Goal: Task Accomplishment & Management: Manage account settings

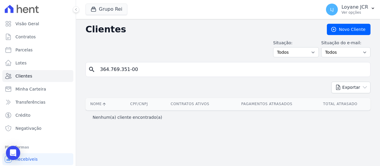
click at [16, 70] on div "Visão Geral Contratos [GEOGRAPHIC_DATA] Lotes Clientes Minha Carteira Transferê…" at bounding box center [190, 83] width 380 height 166
type input "DIVINO [PERSON_NAME]"
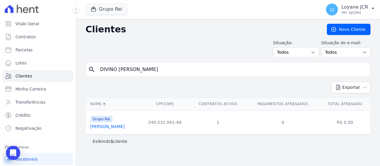
click at [117, 128] on link "[PERSON_NAME]" at bounding box center [107, 126] width 34 height 5
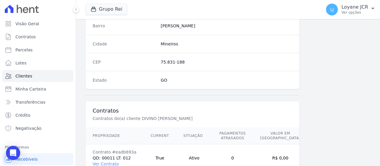
scroll to position [415, 0]
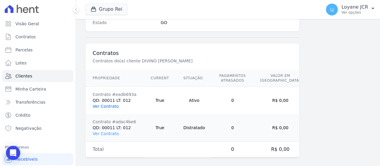
click at [115, 105] on link "Ver Contrato" at bounding box center [106, 106] width 26 height 5
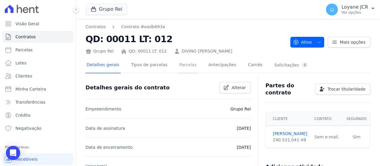
click at [181, 63] on link "Parcelas" at bounding box center [188, 66] width 20 height 16
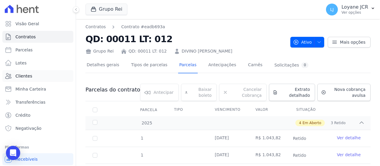
click at [53, 73] on link "Clientes" at bounding box center [37, 76] width 71 height 12
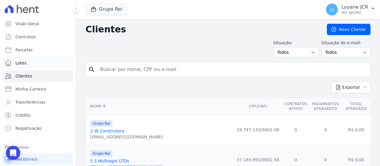
drag, startPoint x: 139, startPoint y: 71, endPoint x: 19, endPoint y: 66, distance: 119.9
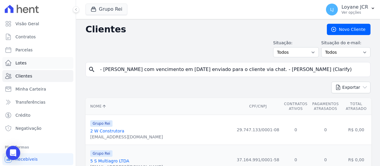
drag, startPoint x: 292, startPoint y: 67, endPoint x: 21, endPoint y: 66, distance: 271.1
click at [21, 66] on div "Visão Geral Contratos [GEOGRAPHIC_DATA] Lotes Clientes Minha Carteira Transferê…" at bounding box center [190, 83] width 380 height 166
paste input "[PERSON_NAME] [PERSON_NAME]"
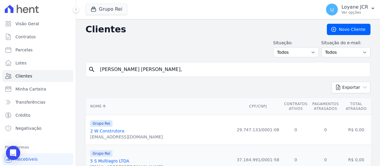
type input "[PERSON_NAME] [PERSON_NAME],"
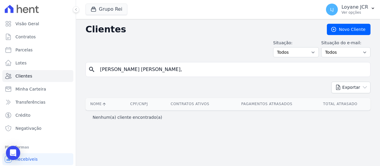
click at [212, 65] on input "[PERSON_NAME] [PERSON_NAME]," at bounding box center [231, 69] width 271 height 12
type input "[PERSON_NAME] [PERSON_NAME]"
drag, startPoint x: 207, startPoint y: 71, endPoint x: -6, endPoint y: 70, distance: 213.2
click at [0, 70] on html "Visão Geral Contratos [GEOGRAPHIC_DATA] Lotes Clientes Minha Carteira Transferê…" at bounding box center [190, 83] width 380 height 166
paste input "LTON [PERSON_NAME]"
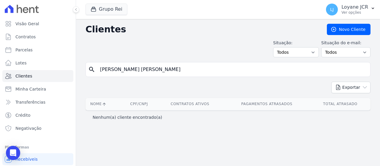
type input "[PERSON_NAME] [PERSON_NAME]"
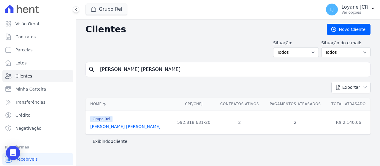
click at [115, 128] on link "[PERSON_NAME] [PERSON_NAME]" at bounding box center [125, 126] width 70 height 5
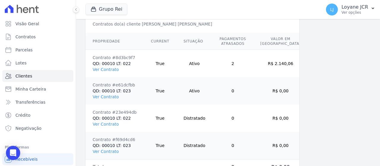
scroll to position [443, 0]
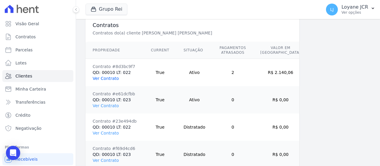
click at [112, 76] on link "Ver Contrato" at bounding box center [106, 78] width 26 height 5
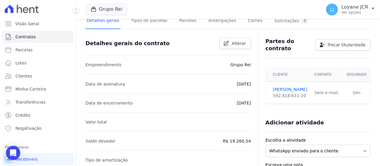
scroll to position [38, 0]
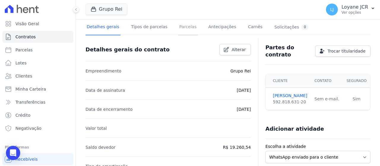
click at [178, 25] on link "Parcelas" at bounding box center [188, 28] width 20 height 16
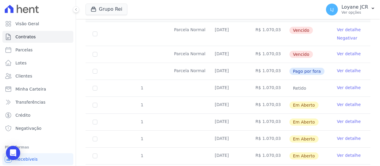
scroll to position [108, 0]
click at [92, 101] on td "1" at bounding box center [94, 105] width 19 height 17
click at [95, 101] on td "1" at bounding box center [94, 105] width 19 height 17
click at [95, 104] on input "checkbox" at bounding box center [95, 105] width 5 height 5
checkbox input "true"
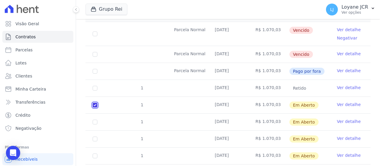
checkbox input "true"
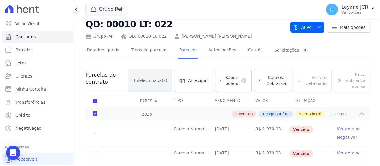
scroll to position [0, 0]
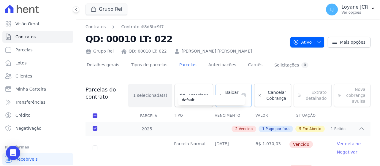
click at [240, 96] on div "default" at bounding box center [211, 99] width 66 height 9
click at [123, 114] on tr "Parcela Tipo Vencimento [GEOGRAPHIC_DATA] Situação" at bounding box center [227, 115] width 285 height 12
click at [181, 53] on link "[PERSON_NAME] [PERSON_NAME]" at bounding box center [216, 51] width 70 height 6
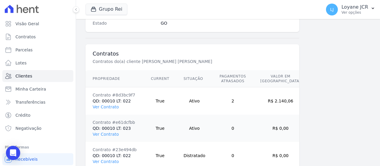
scroll to position [413, 0]
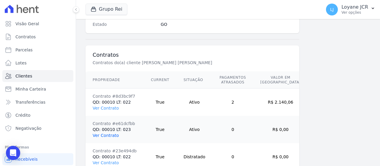
click at [105, 134] on link "Ver Contrato" at bounding box center [106, 135] width 26 height 5
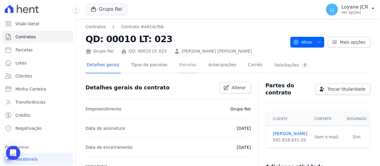
click at [184, 67] on link "Parcelas" at bounding box center [188, 66] width 20 height 16
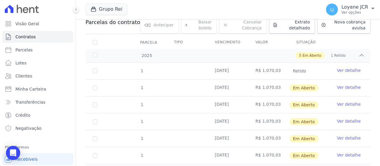
scroll to position [89, 0]
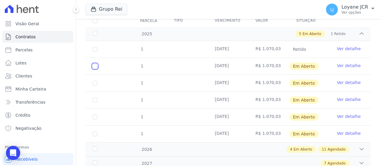
click at [95, 65] on input "checkbox" at bounding box center [95, 66] width 5 height 5
checkbox input "true"
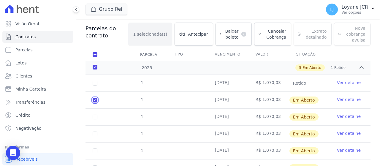
scroll to position [6, 0]
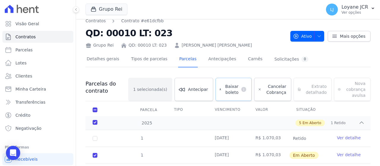
click at [230, 87] on span "Baixar boleto" at bounding box center [230, 89] width 15 height 12
click at [42, 77] on link "Clientes" at bounding box center [37, 76] width 71 height 12
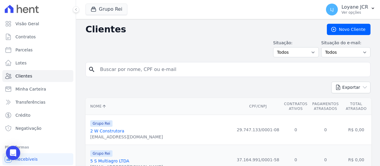
drag, startPoint x: 182, startPoint y: 71, endPoint x: 117, endPoint y: 66, distance: 65.1
click at [117, 66] on input "search" at bounding box center [231, 69] width 271 height 12
click at [122, 66] on input "search" at bounding box center [231, 69] width 271 height 12
paste input "[PERSON_NAME]"
type input "[PERSON_NAME]"
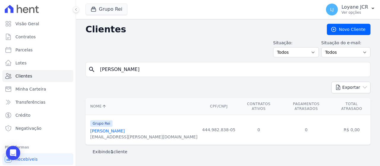
click at [125, 128] on link "[PERSON_NAME]" at bounding box center [107, 130] width 34 height 5
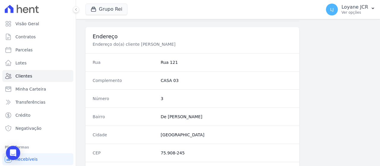
scroll to position [391, 0]
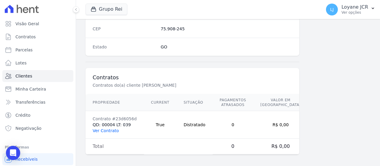
click at [109, 128] on link "Ver Contrato" at bounding box center [106, 130] width 26 height 5
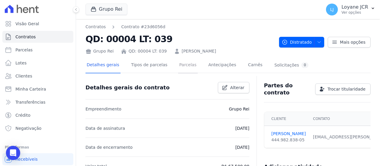
click at [178, 66] on link "Parcelas" at bounding box center [188, 66] width 20 height 16
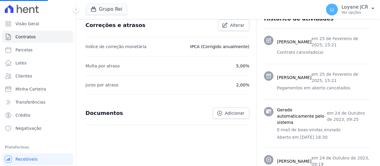
scroll to position [267, 0]
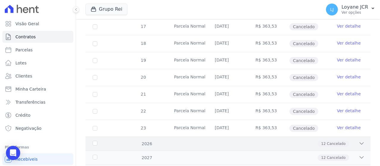
scroll to position [208, 0]
